Goal: Check status: Check status

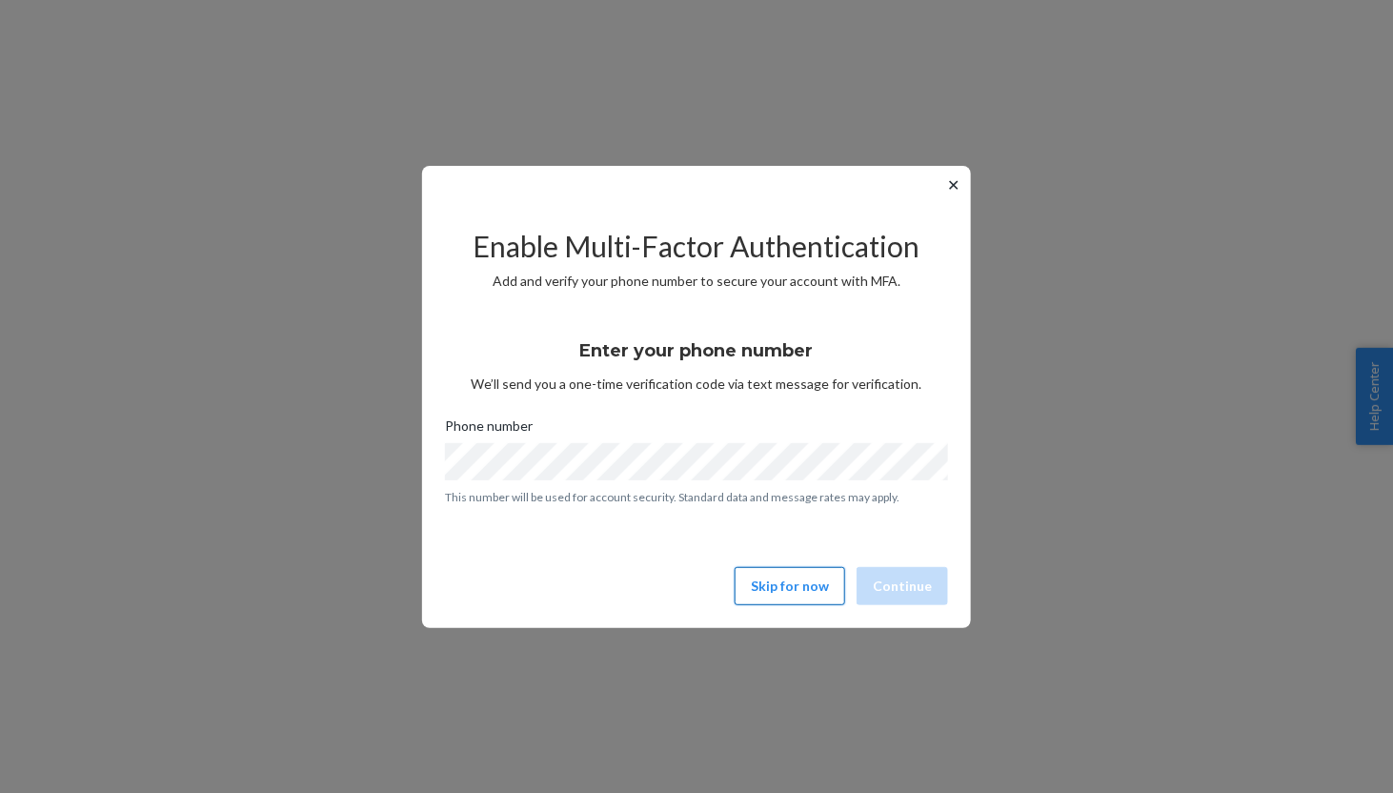
click at [766, 595] on button "Skip for now" at bounding box center [789, 586] width 111 height 38
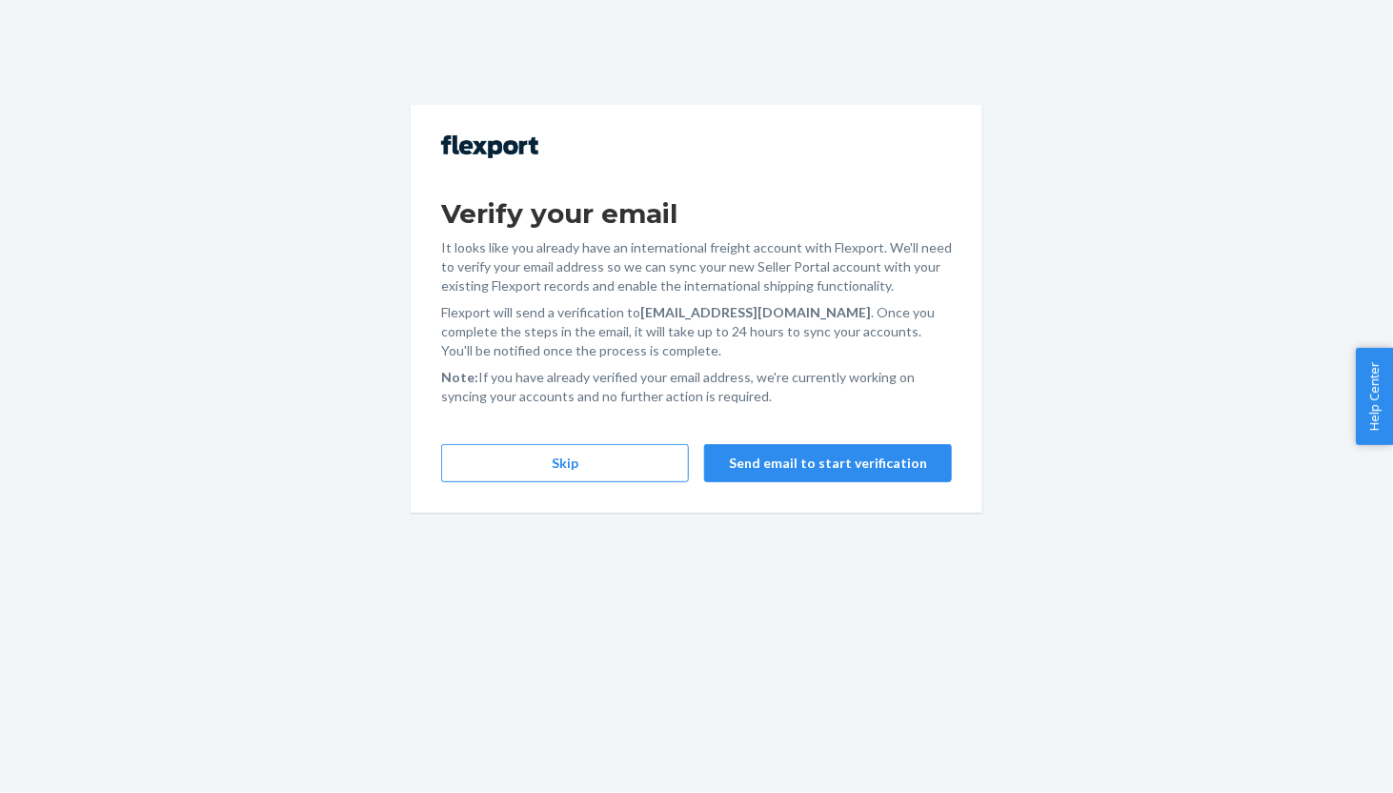
drag, startPoint x: 1149, startPoint y: 567, endPoint x: 1037, endPoint y: 569, distance: 111.5
click at [1150, 567] on div "Verify your email It looks like you already have an international freight accou…" at bounding box center [696, 396] width 1393 height 793
click at [600, 469] on button "Skip" at bounding box center [565, 463] width 248 height 38
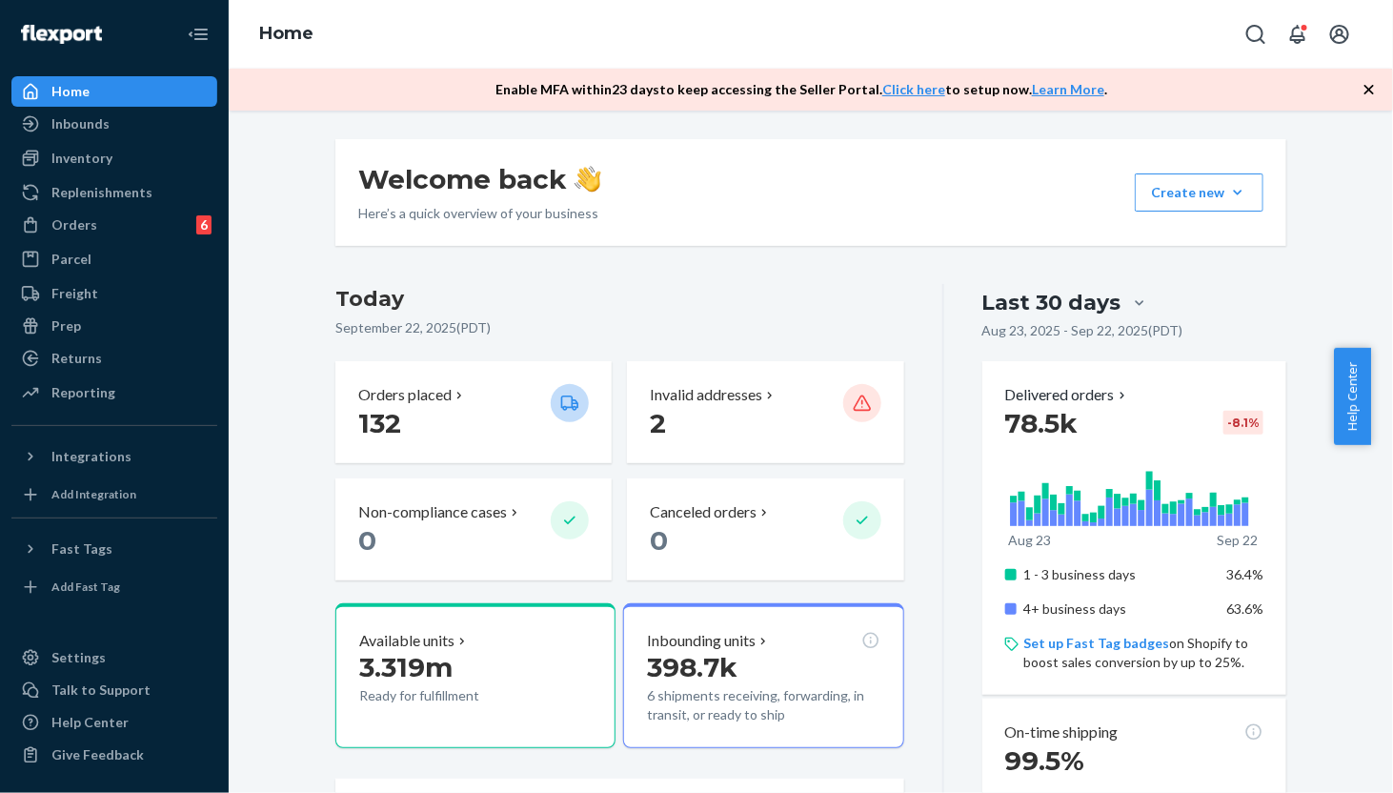
click at [104, 230] on div "Orders 6" at bounding box center [114, 224] width 202 height 27
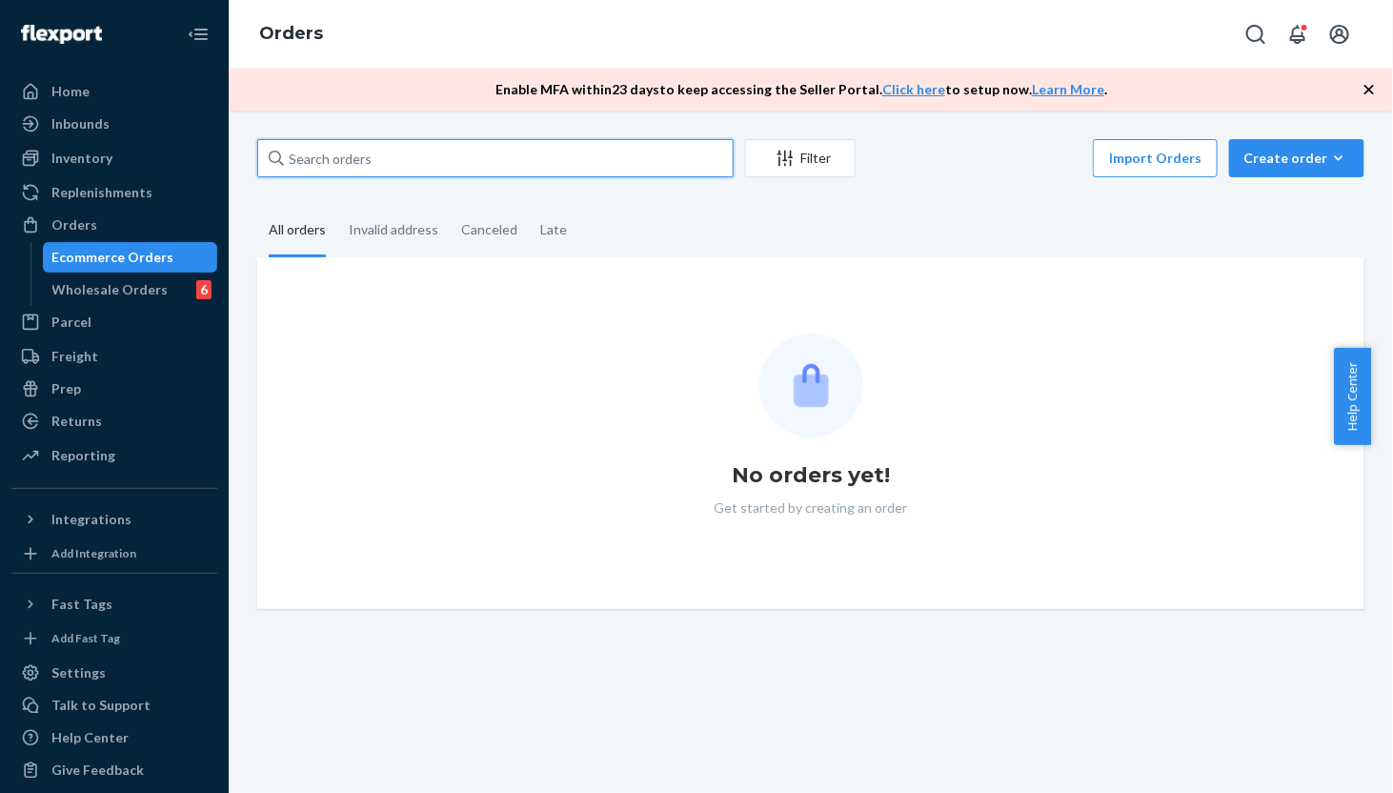
click at [587, 150] on input "text" at bounding box center [495, 158] width 476 height 38
paste input "MU02415536548"
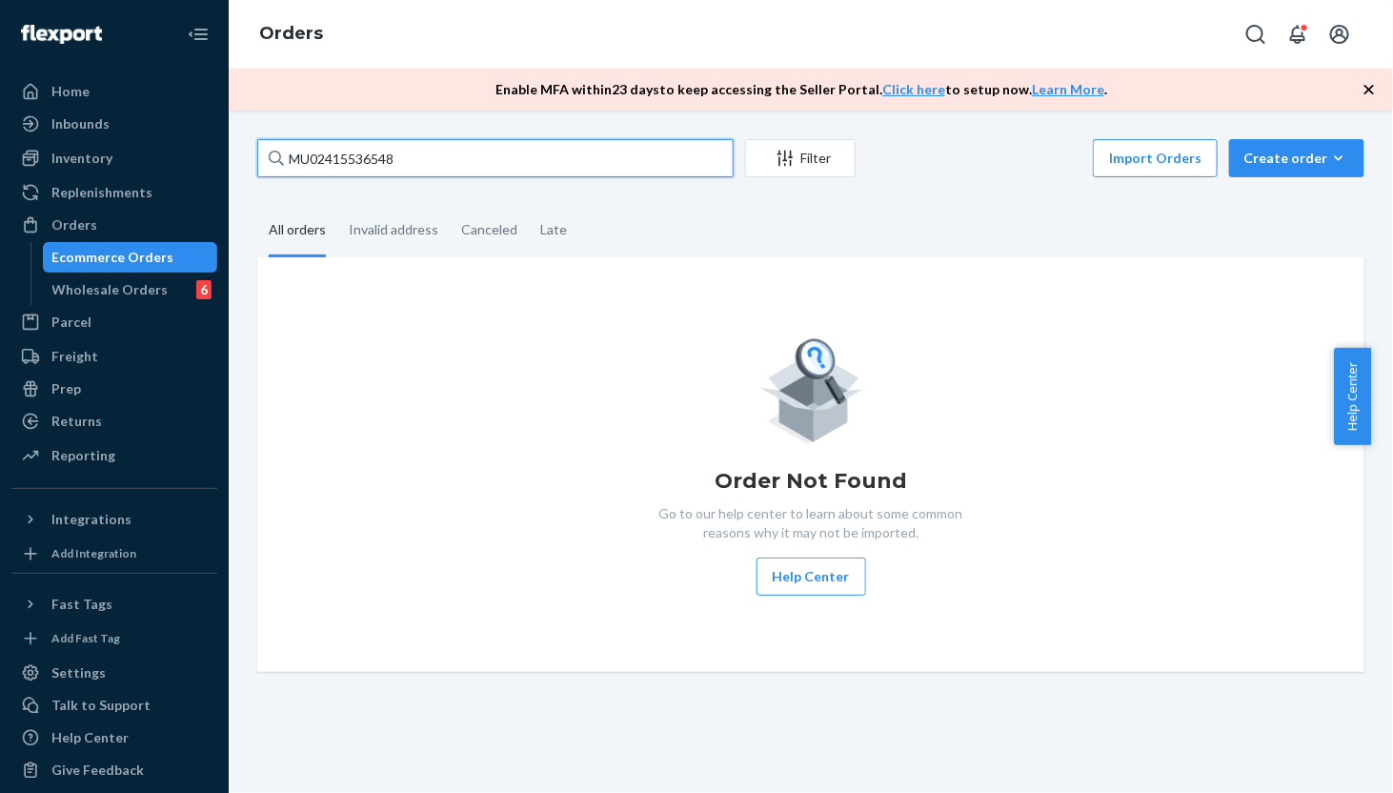
type input "MU02415536548"
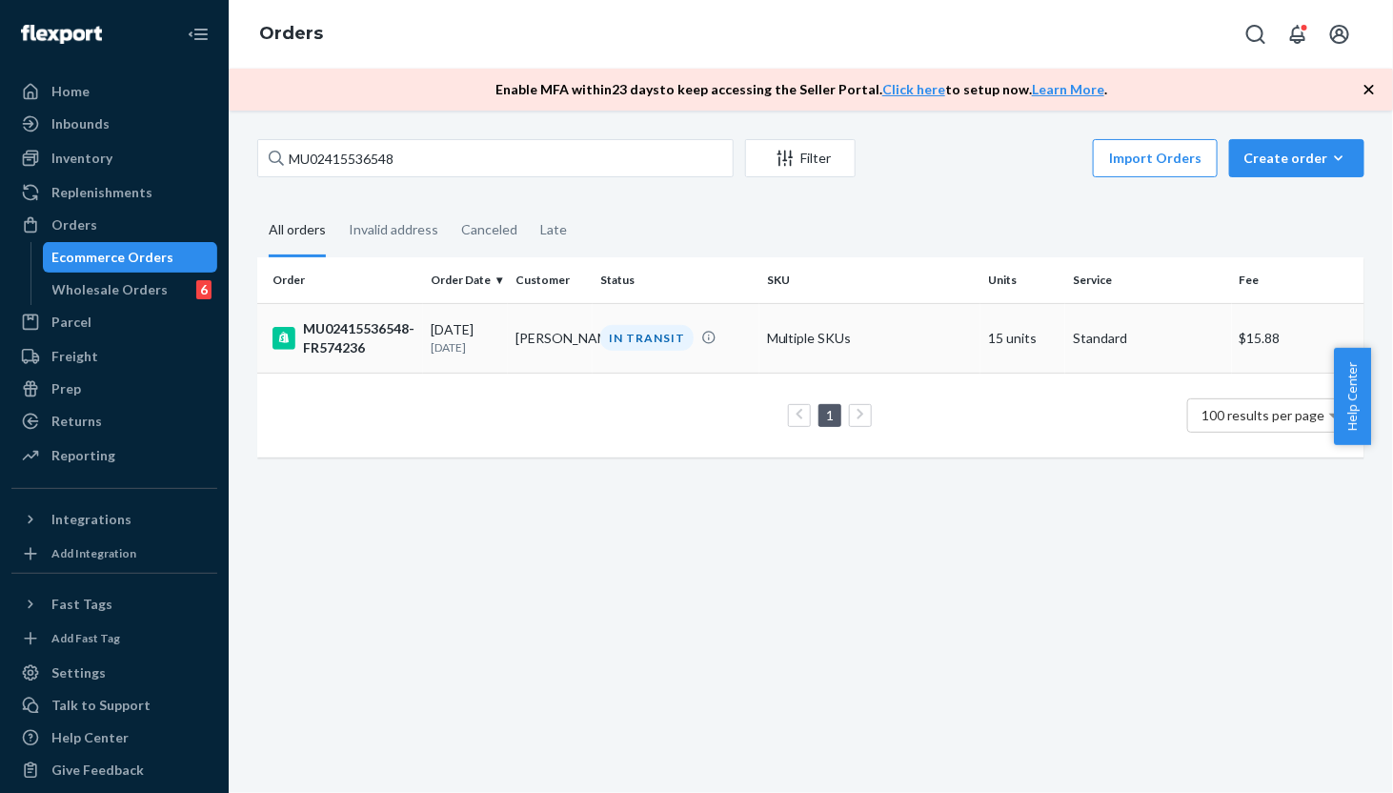
click at [520, 357] on td "[PERSON_NAME]" at bounding box center [550, 338] width 85 height 70
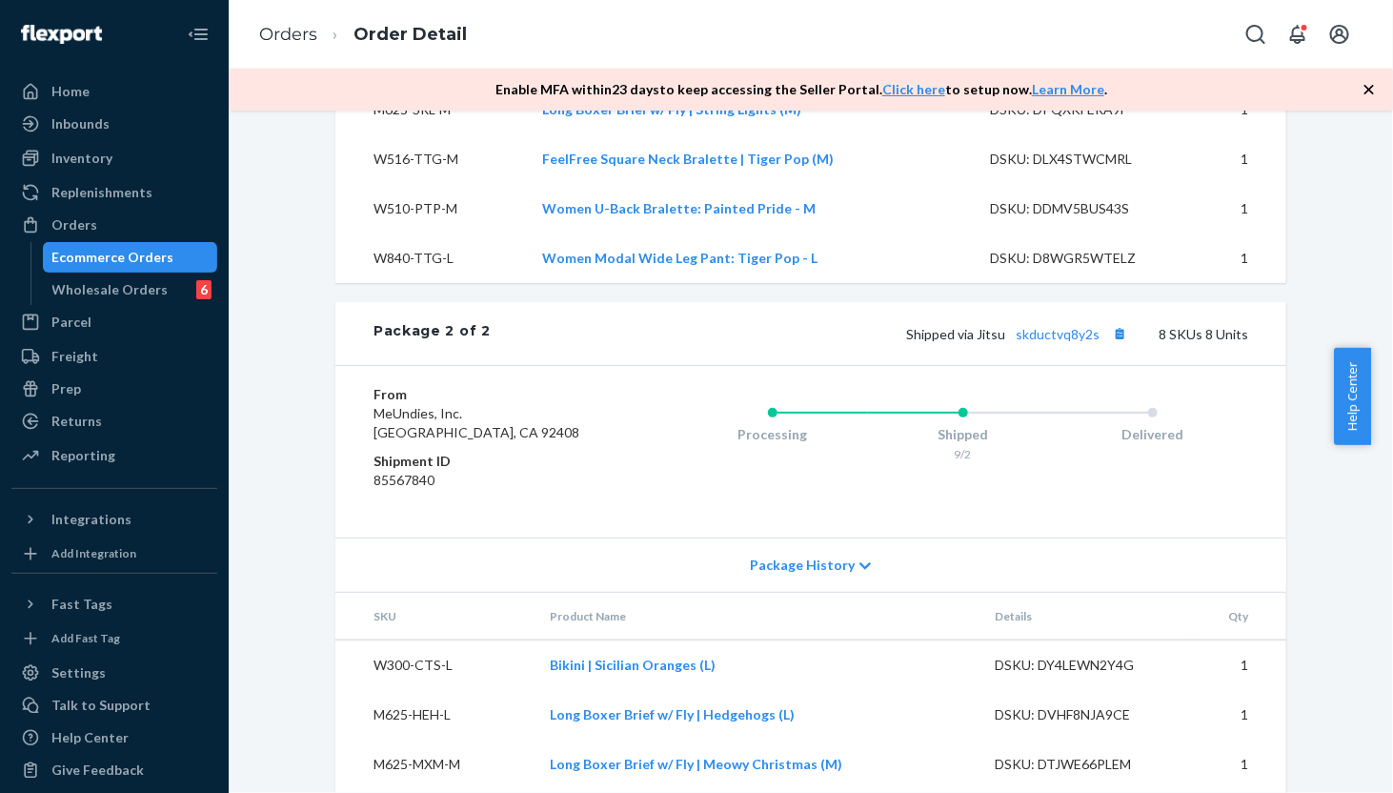
scroll to position [2000, 0]
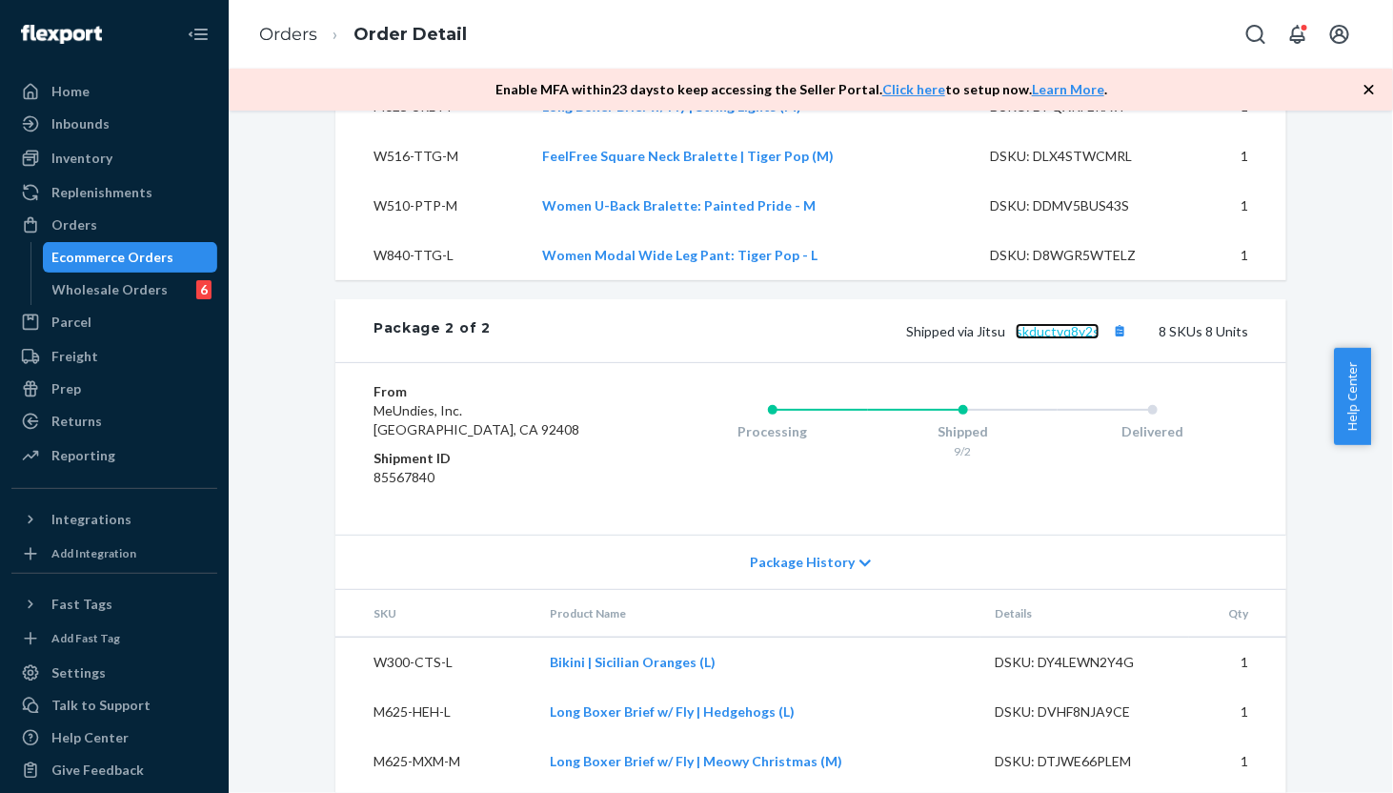
click at [1061, 339] on link "skductvq8y2s" at bounding box center [1057, 331] width 84 height 16
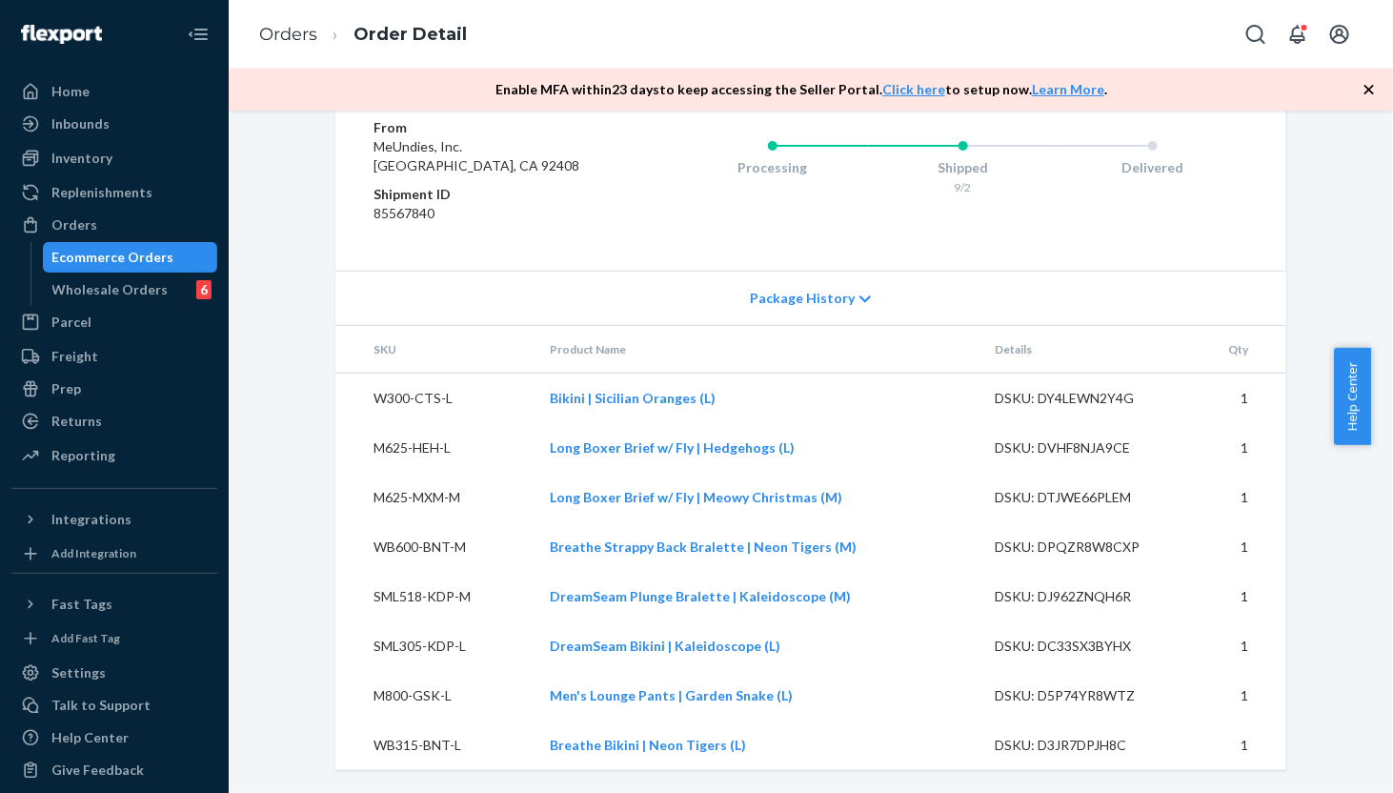
scroll to position [2306, 0]
drag, startPoint x: 366, startPoint y: 395, endPoint x: 449, endPoint y: 395, distance: 82.9
click at [449, 395] on td "W300-CTS-L" at bounding box center [434, 398] width 199 height 50
copy td "W300-CTS-L"
drag, startPoint x: 746, startPoint y: 401, endPoint x: 593, endPoint y: 401, distance: 153.4
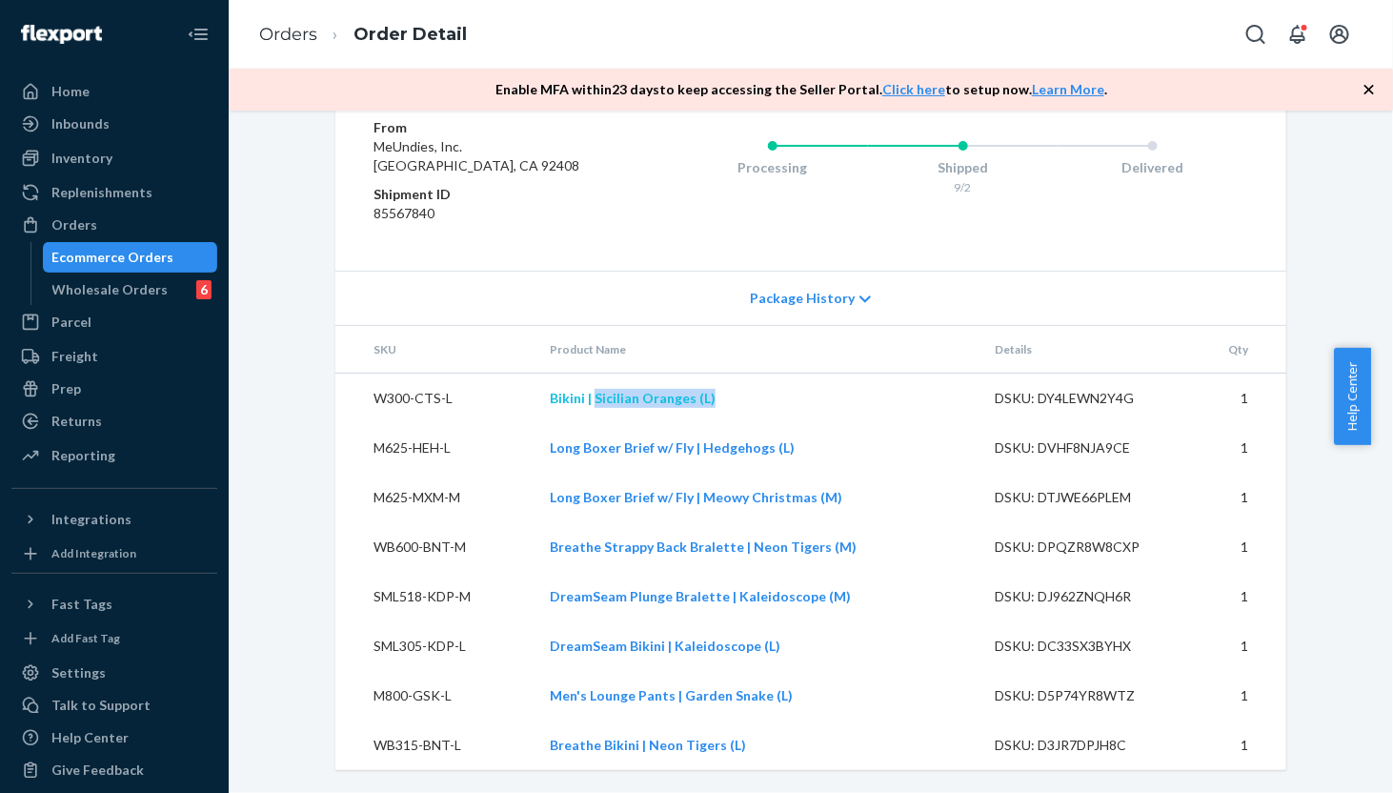
click at [593, 401] on td "Bikini | Sicilian Oranges (L)" at bounding box center [757, 398] width 446 height 50
copy link "Sicilian Oranges (L)"
drag, startPoint x: 517, startPoint y: 407, endPoint x: 581, endPoint y: 409, distance: 63.9
click at [581, 409] on tr "W300-CTS-L Bikini | Sicilian Oranges (L) DSKU: DY4LEWN2Y4G 1" at bounding box center [810, 398] width 951 height 50
copy tr "Bikini"
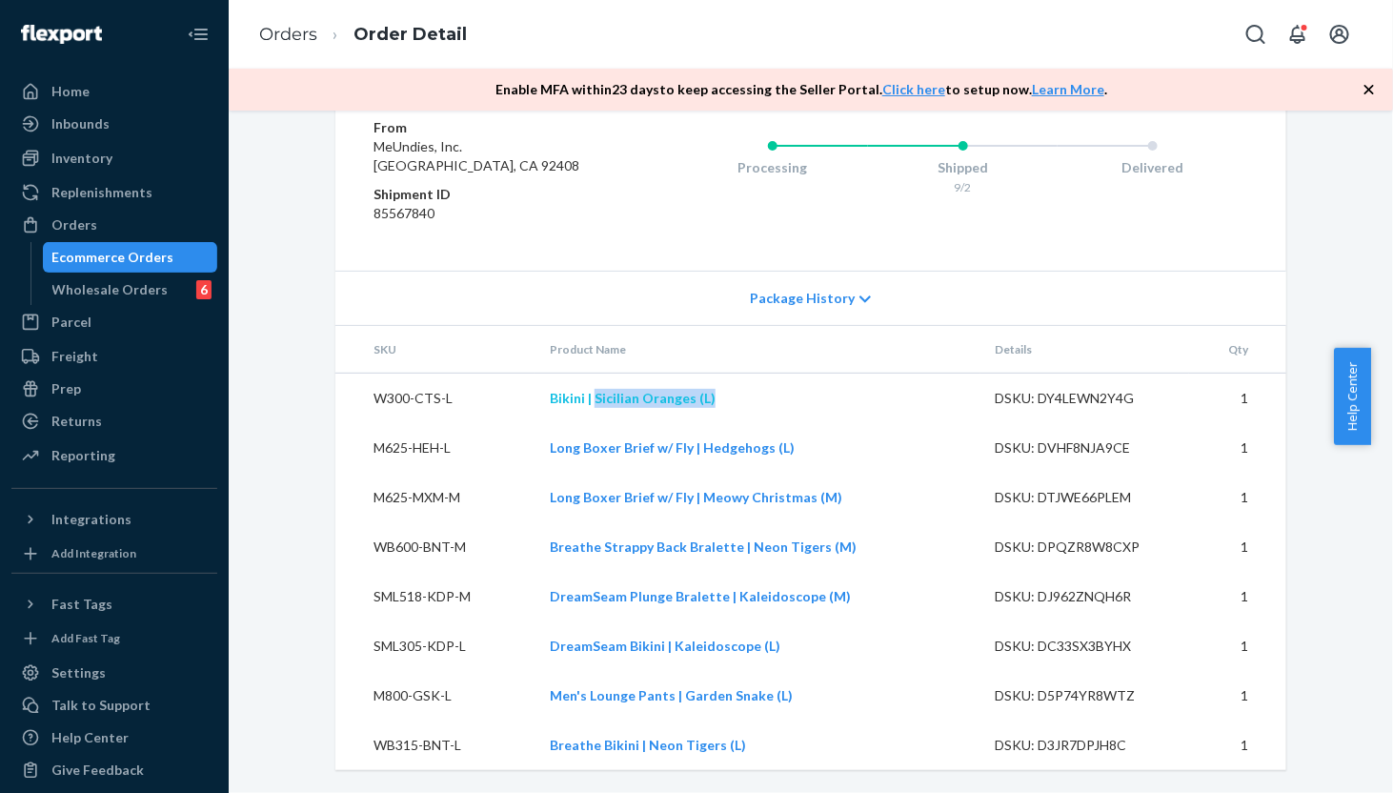
drag, startPoint x: 743, startPoint y: 392, endPoint x: 594, endPoint y: 401, distance: 148.9
click at [594, 401] on td "Bikini | Sicilian Oranges (L)" at bounding box center [757, 398] width 446 height 50
copy link "Sicilian Oranges (L)"
drag, startPoint x: 358, startPoint y: 446, endPoint x: 441, endPoint y: 446, distance: 82.9
click at [441, 446] on td "M625-HEH-L" at bounding box center [434, 448] width 199 height 50
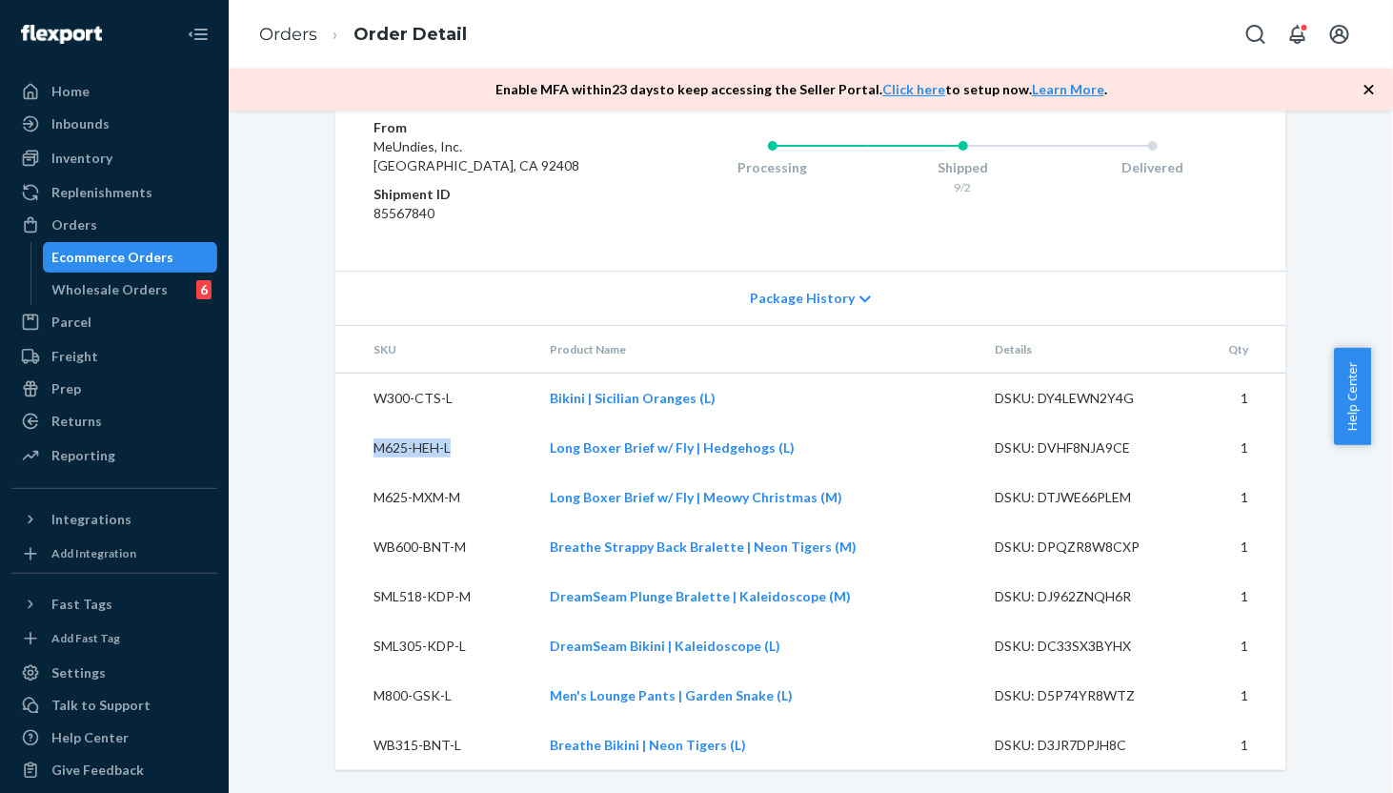
copy td "M625-HEH-L"
drag, startPoint x: 435, startPoint y: 501, endPoint x: 469, endPoint y: 501, distance: 33.3
click at [469, 501] on td "M625-MXM-M" at bounding box center [434, 497] width 199 height 50
copy td "M625-MXM-M"
drag, startPoint x: 364, startPoint y: 543, endPoint x: 461, endPoint y: 547, distance: 97.2
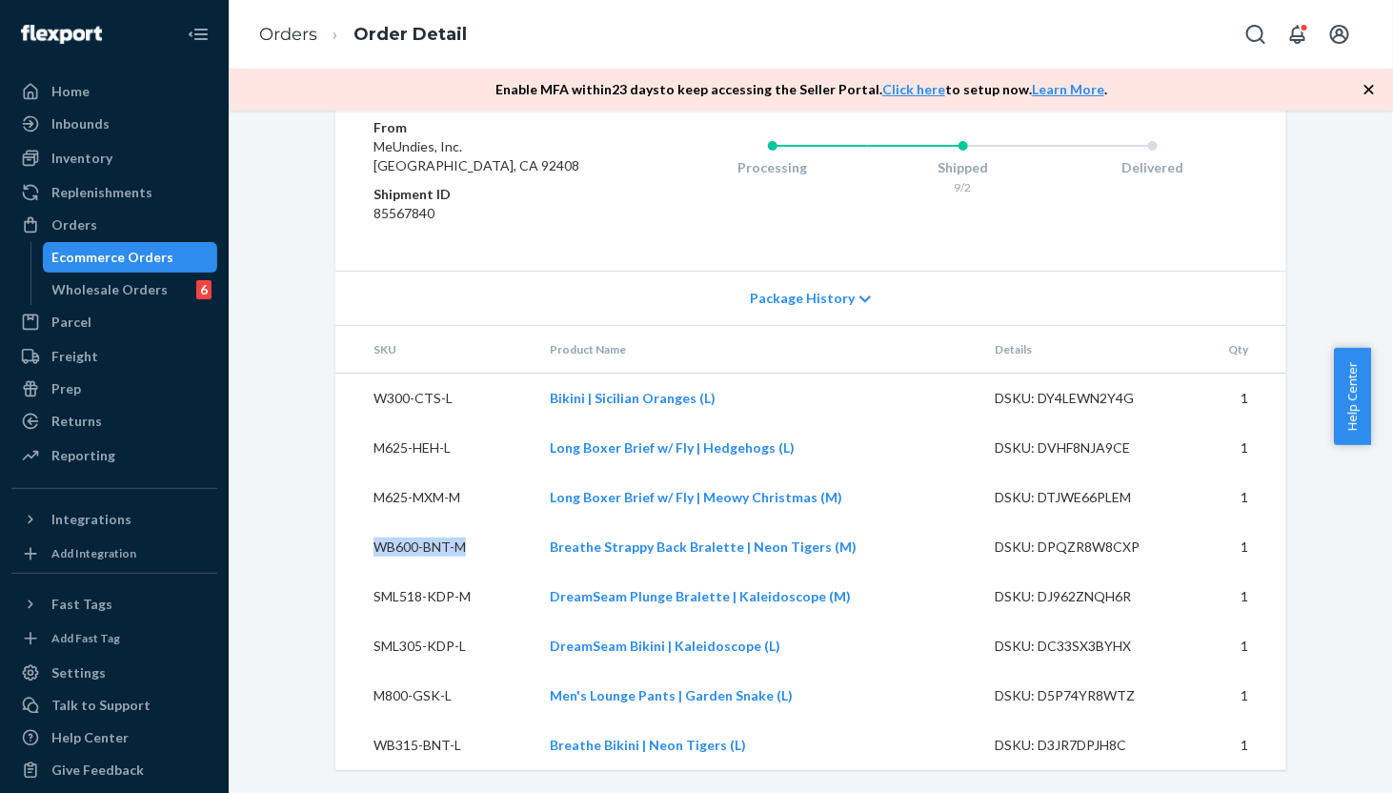
click at [461, 547] on td "WB600-BNT-M" at bounding box center [434, 547] width 199 height 50
copy td "WB600-BNT-M"
drag, startPoint x: 360, startPoint y: 595, endPoint x: 475, endPoint y: 595, distance: 115.3
click at [475, 595] on td "SML518-KDP-M" at bounding box center [434, 597] width 199 height 50
copy td "SML518-KDP-M"
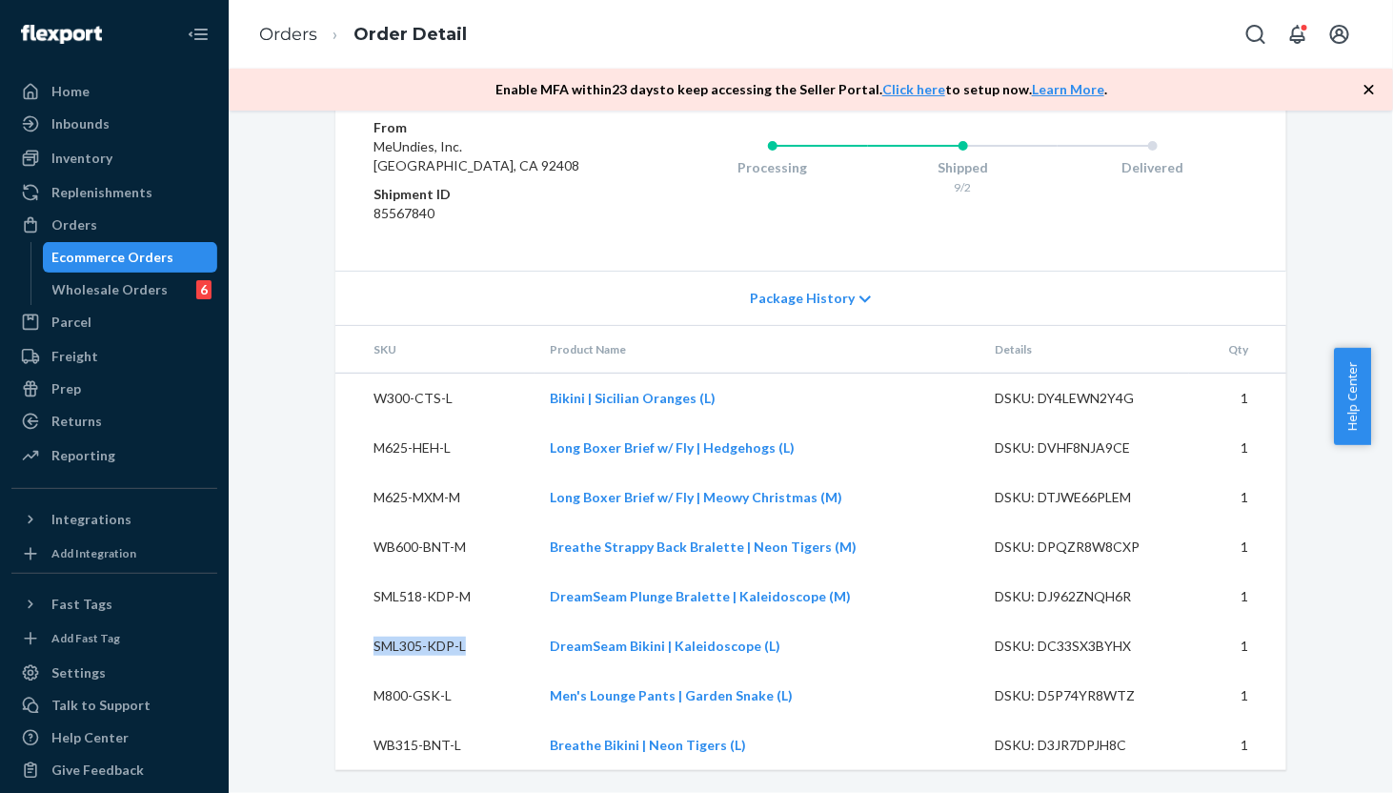
drag, startPoint x: 363, startPoint y: 647, endPoint x: 474, endPoint y: 646, distance: 111.5
click at [474, 646] on td "SML305-KDP-L" at bounding box center [434, 646] width 199 height 50
copy td "SML305-KDP-L"
drag, startPoint x: 361, startPoint y: 690, endPoint x: 481, endPoint y: 693, distance: 120.1
click at [481, 693] on td "M800-GSK-L" at bounding box center [434, 696] width 199 height 50
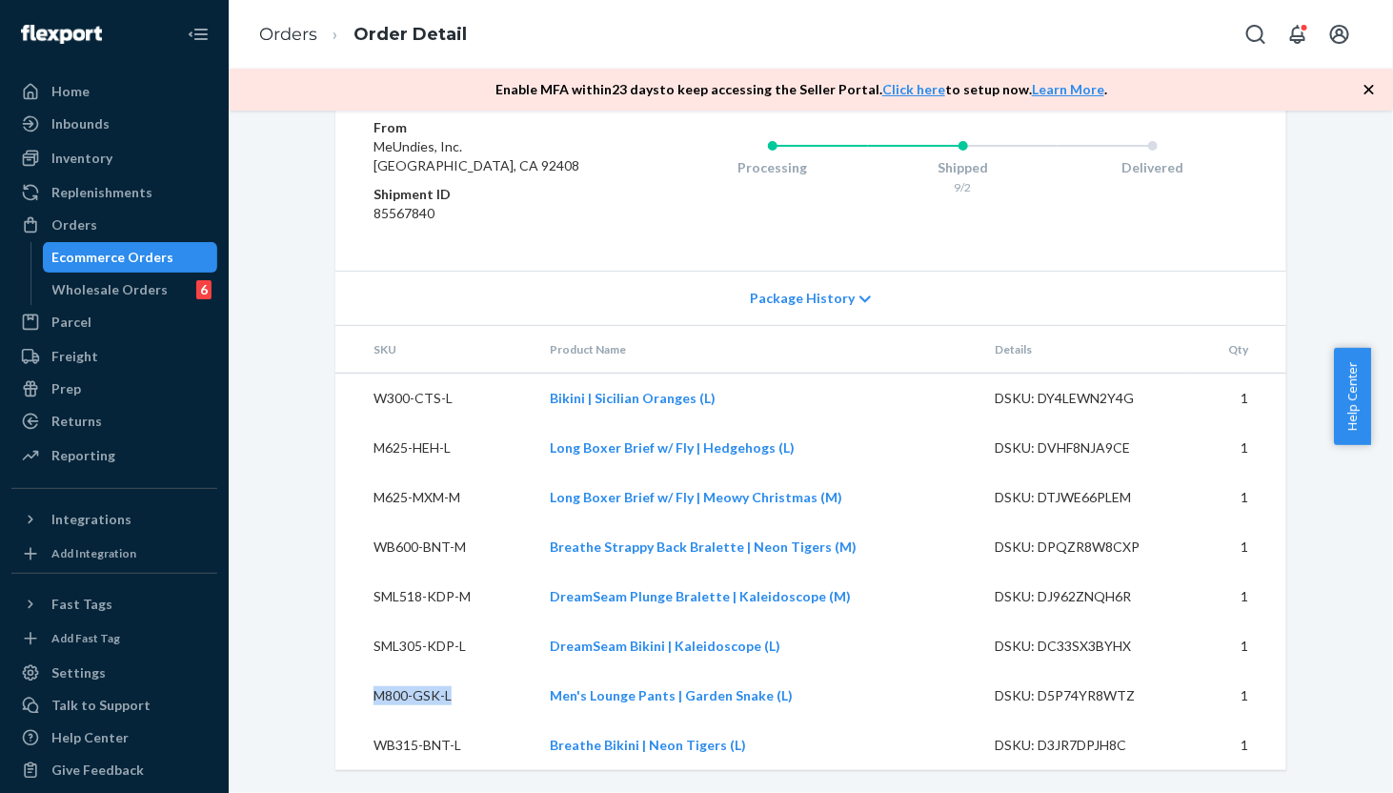
copy td "M800-GSK-L"
drag, startPoint x: 360, startPoint y: 744, endPoint x: 490, endPoint y: 754, distance: 130.0
click at [490, 754] on td "WB315-BNT-L" at bounding box center [434, 745] width 199 height 50
click at [341, 403] on td "W300-CTS-L" at bounding box center [434, 398] width 199 height 50
drag, startPoint x: 358, startPoint y: 449, endPoint x: 460, endPoint y: 449, distance: 101.9
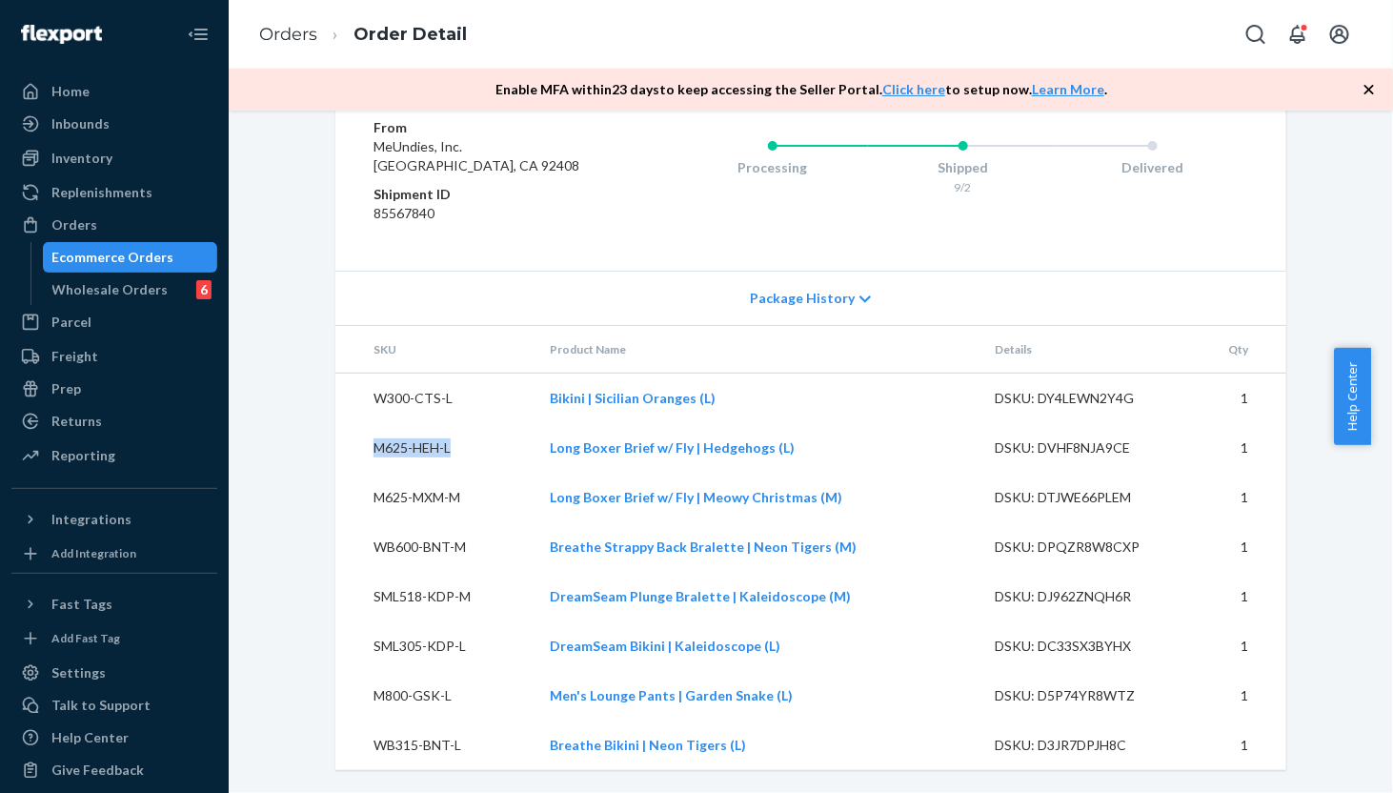
click at [460, 449] on td "M625-HEH-L" at bounding box center [434, 448] width 199 height 50
drag, startPoint x: 361, startPoint y: 492, endPoint x: 454, endPoint y: 492, distance: 93.4
click at [454, 492] on td "M625-MXM-M" at bounding box center [434, 497] width 199 height 50
drag, startPoint x: 384, startPoint y: 552, endPoint x: 454, endPoint y: 550, distance: 70.5
click at [454, 550] on td "WB600-BNT-M" at bounding box center [434, 547] width 199 height 50
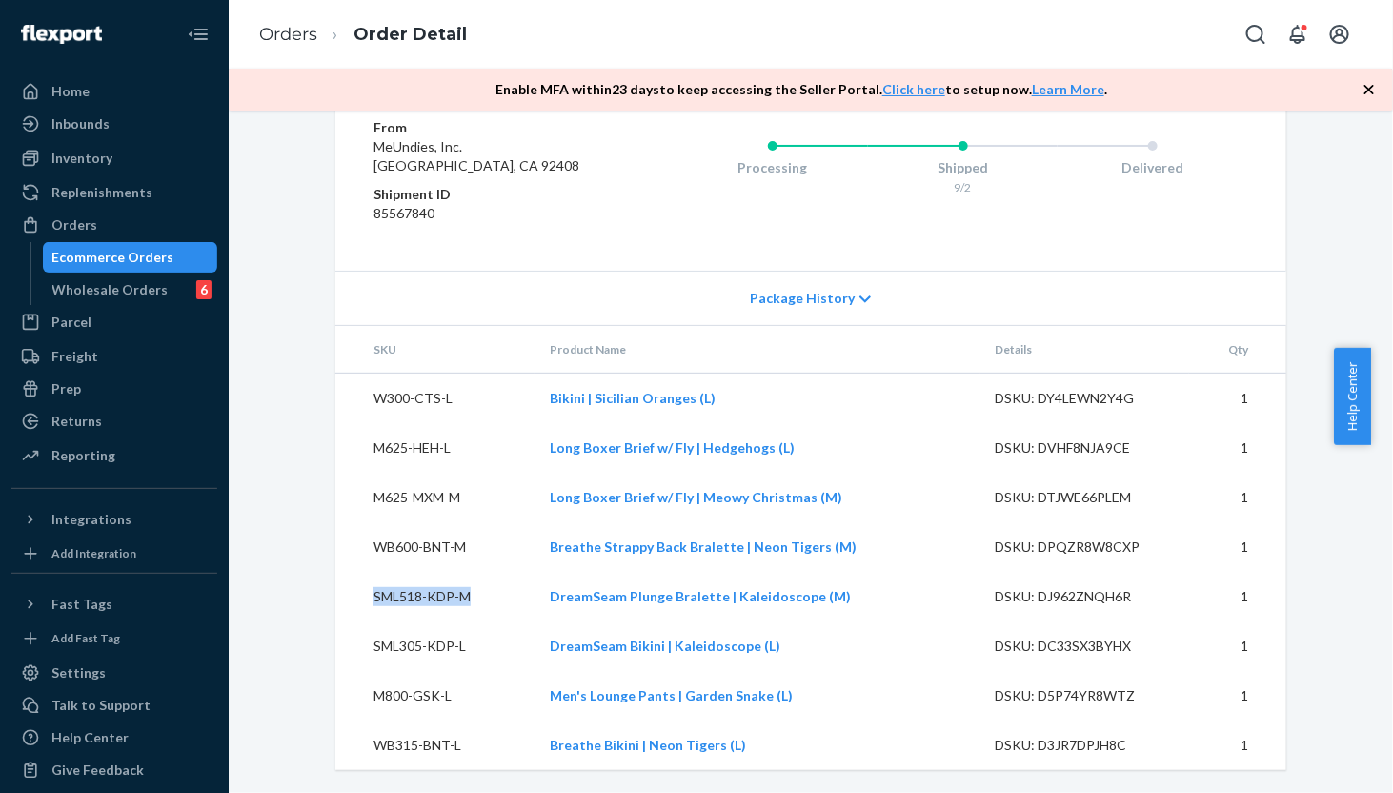
drag, startPoint x: 358, startPoint y: 603, endPoint x: 464, endPoint y: 592, distance: 106.4
click at [464, 592] on td "SML518-KDP-M" at bounding box center [434, 597] width 199 height 50
drag, startPoint x: 358, startPoint y: 650, endPoint x: 461, endPoint y: 643, distance: 103.1
click at [461, 643] on td "SML305-KDP-L" at bounding box center [434, 646] width 199 height 50
drag, startPoint x: 361, startPoint y: 694, endPoint x: 447, endPoint y: 690, distance: 85.9
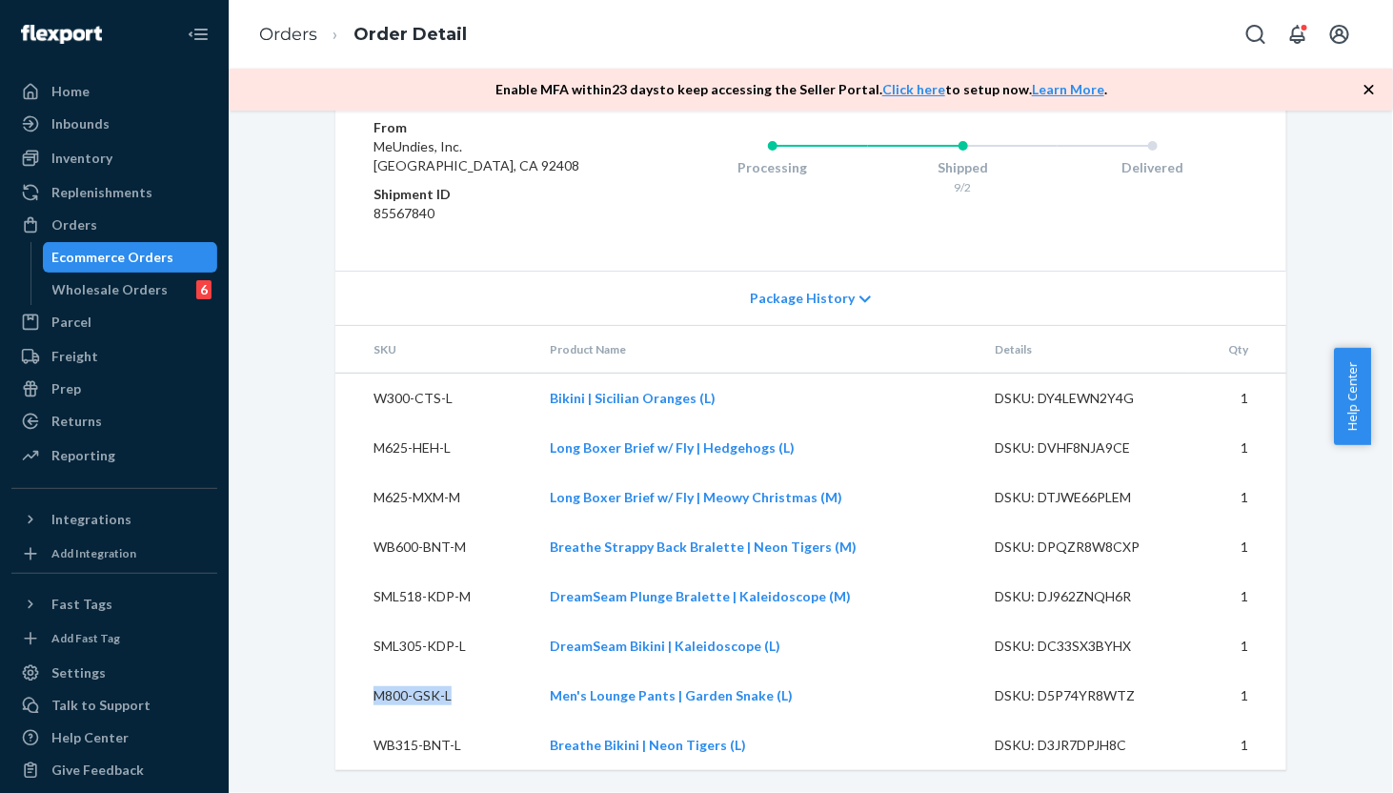
click at [447, 690] on td "M800-GSK-L" at bounding box center [434, 696] width 199 height 50
drag, startPoint x: 360, startPoint y: 750, endPoint x: 458, endPoint y: 749, distance: 98.1
click at [458, 749] on td "WB315-BNT-L" at bounding box center [434, 745] width 199 height 50
